Goal: Find specific page/section: Find specific page/section

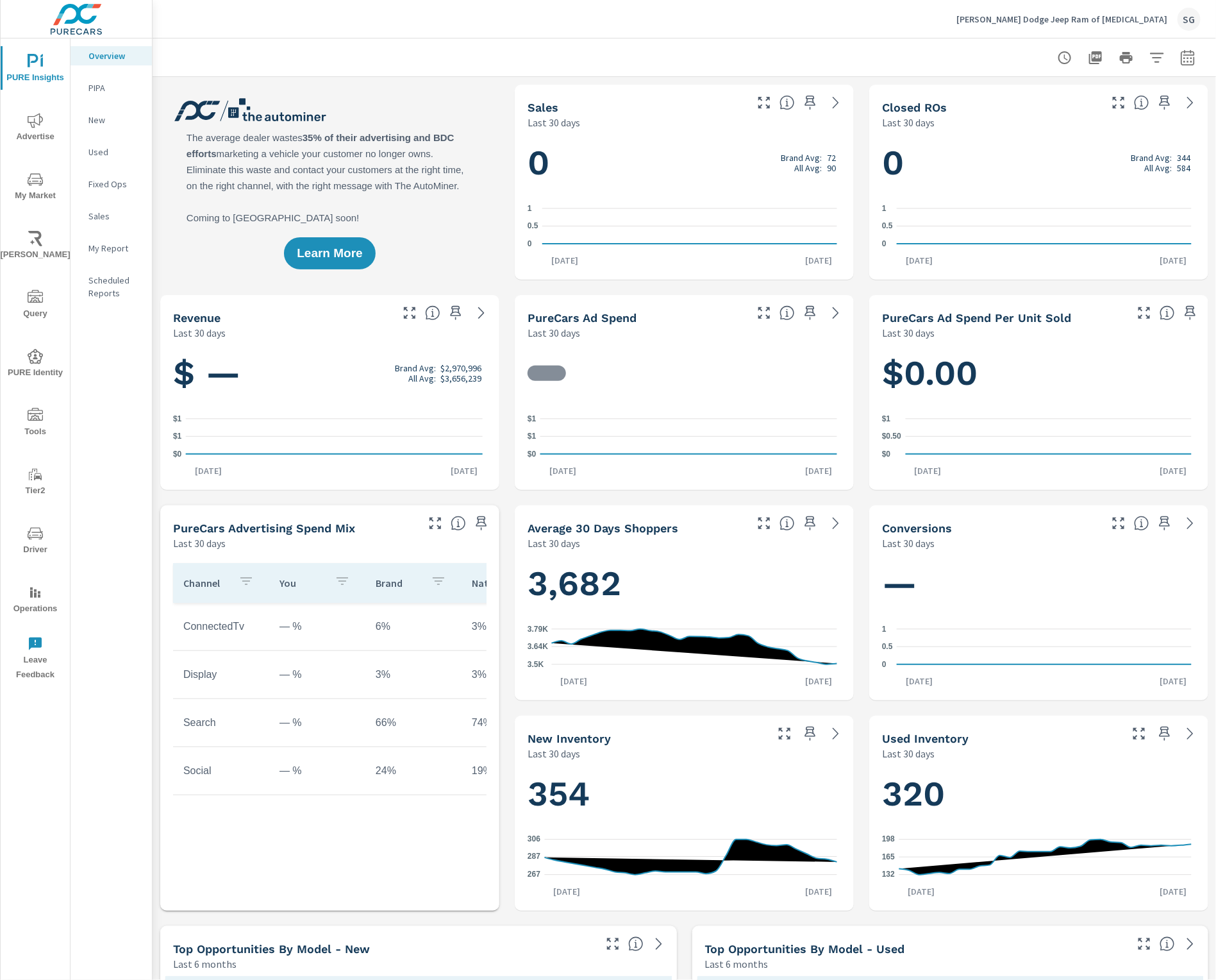
click at [24, 422] on span "Tools" at bounding box center [35, 423] width 62 height 32
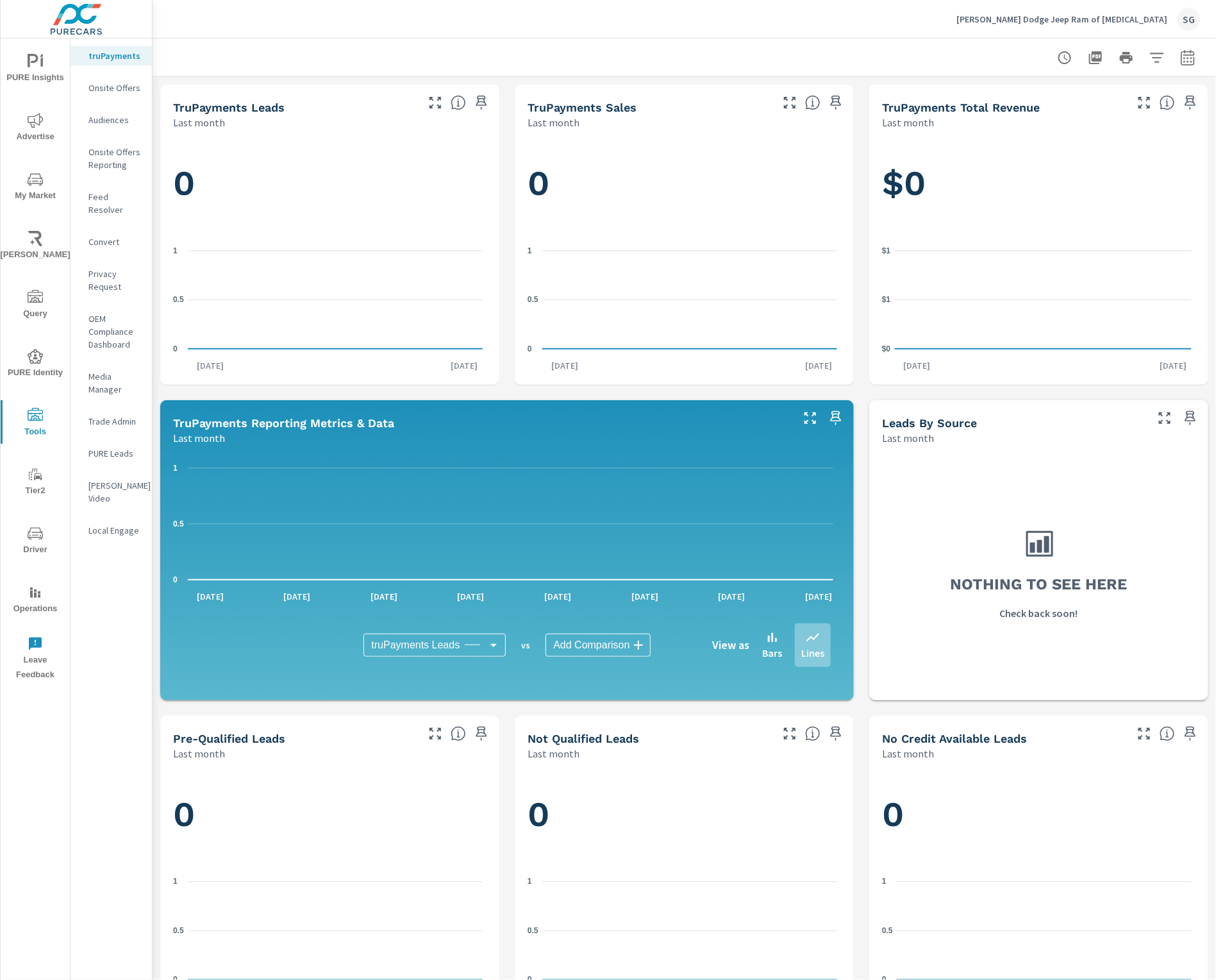
click at [115, 196] on p "Feed Resolver" at bounding box center [115, 204] width 53 height 26
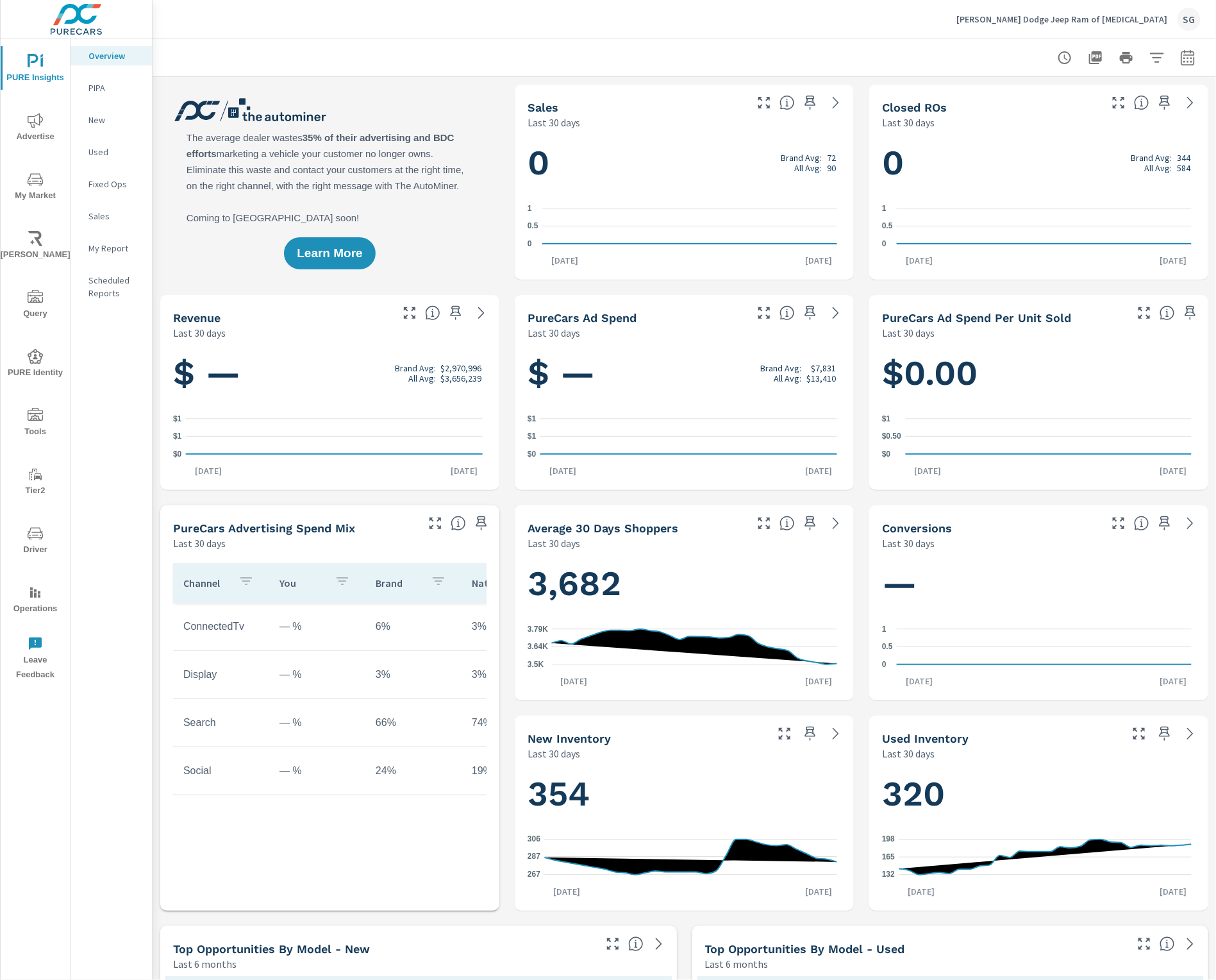
click at [37, 421] on icon "nav menu" at bounding box center [35, 416] width 15 height 15
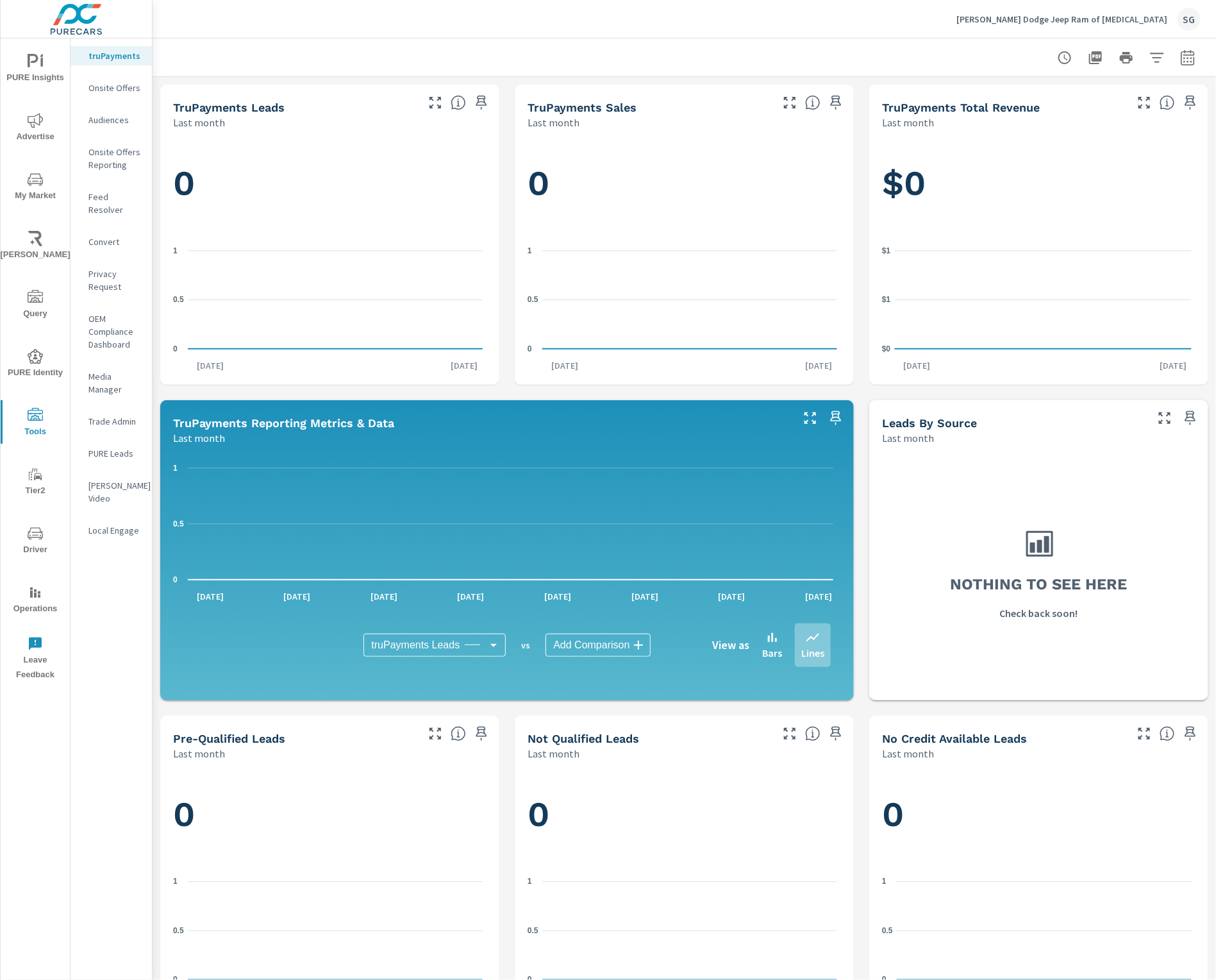
click at [111, 194] on p "Feed Resolver" at bounding box center [115, 204] width 53 height 26
